Goal: Task Accomplishment & Management: Manage account settings

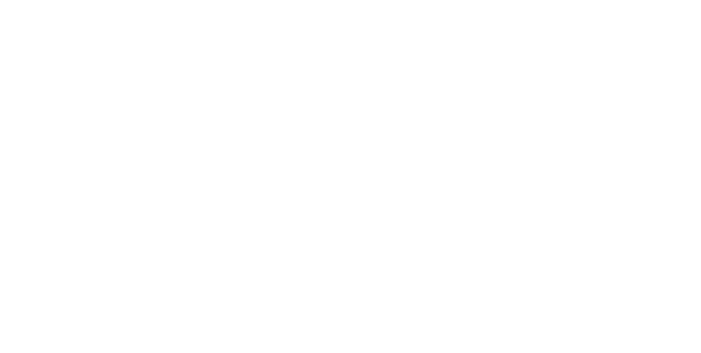
click at [436, 270] on icon "button" at bounding box center [432, 272] width 5 height 5
click at [346, 169] on button "Clock Off" at bounding box center [316, 174] width 60 height 18
click at [440, 271] on button "button" at bounding box center [433, 272] width 14 height 14
type input ","
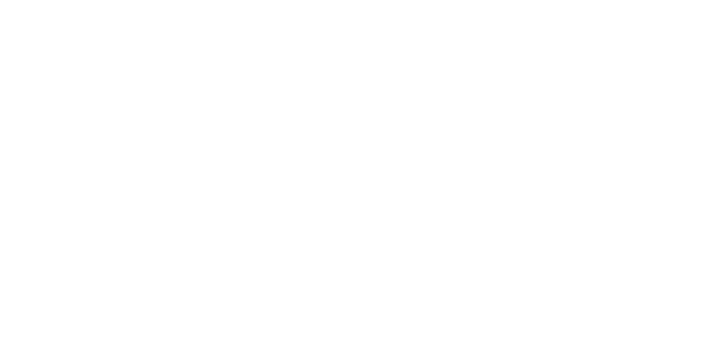
click at [700, 94] on div "Clock Off Team Member Select... Clock Off Cancel" at bounding box center [350, 176] width 701 height 353
click at [442, 57] on icon at bounding box center [438, 57] width 7 height 9
click at [586, 63] on button "Close" at bounding box center [566, 61] width 40 height 18
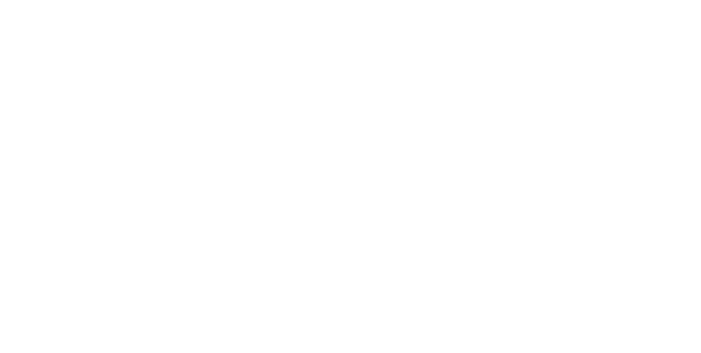
scroll to position [0, 0]
click at [586, 63] on button "Close" at bounding box center [566, 61] width 40 height 18
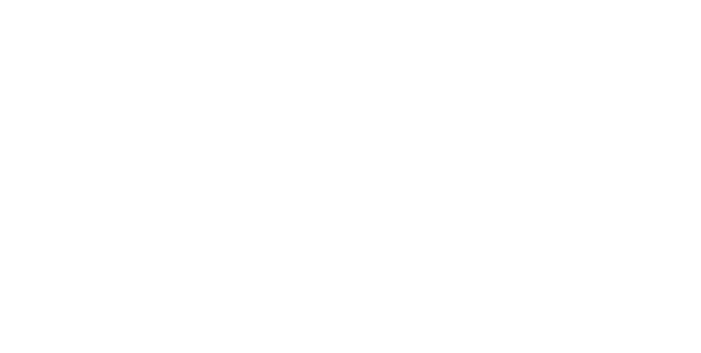
click at [114, 94] on div "Collaborate" at bounding box center [92, 96] width 43 height 10
click at [101, 148] on div "Tracking" at bounding box center [86, 151] width 30 height 10
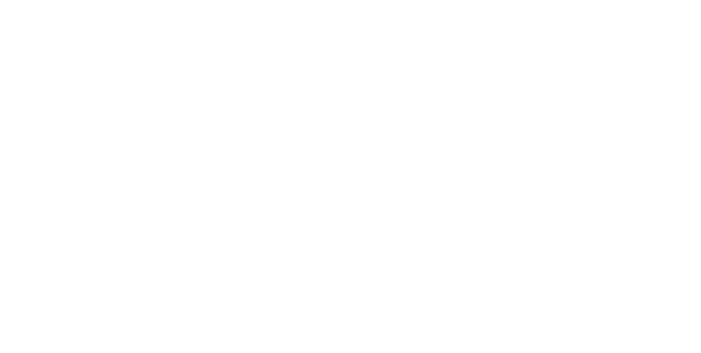
click at [199, 308] on span at bounding box center [193, 311] width 11 height 11
click at [118, 66] on div "Order details" at bounding box center [94, 68] width 47 height 10
click at [101, 148] on div "Tracking" at bounding box center [86, 151] width 30 height 10
click at [426, 269] on icon "button" at bounding box center [423, 272] width 5 height 7
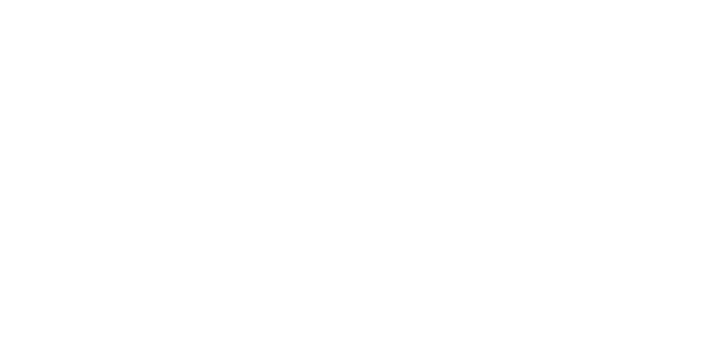
scroll to position [73, 0]
click at [346, 181] on button "Clock On" at bounding box center [316, 190] width 60 height 18
